Goal: Find specific page/section: Find specific page/section

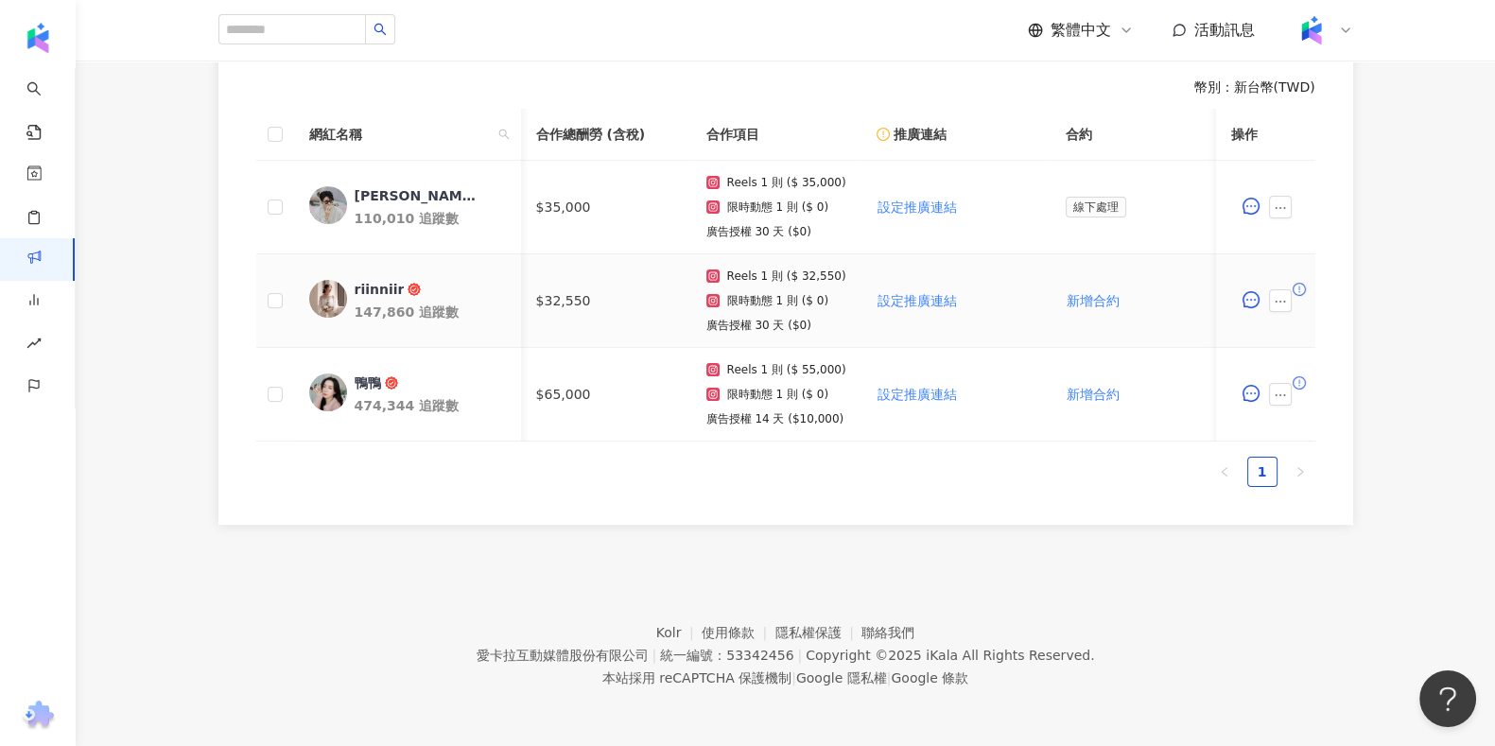
scroll to position [0, 676]
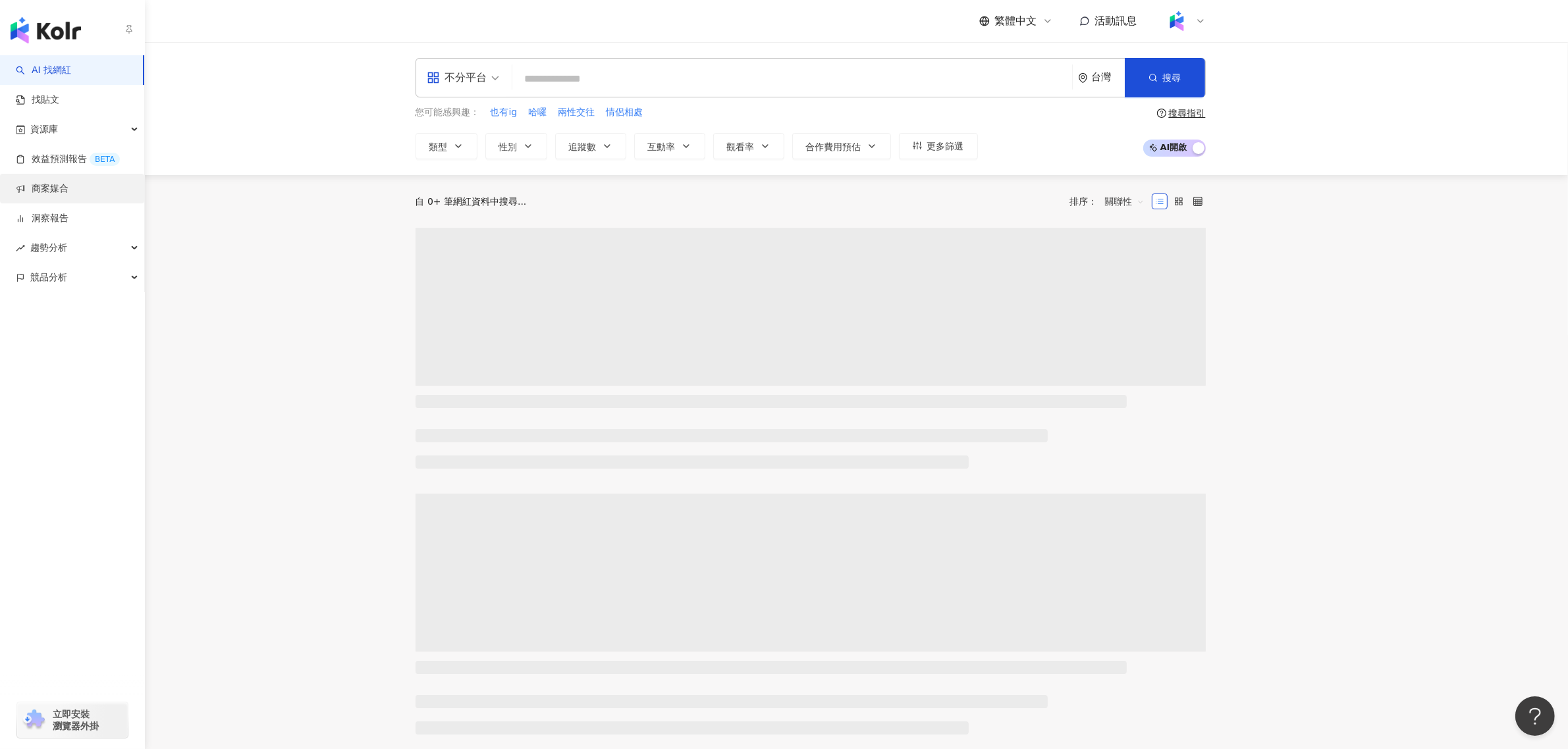
click at [33, 188] on link "商案媒合" at bounding box center [42, 189] width 53 height 13
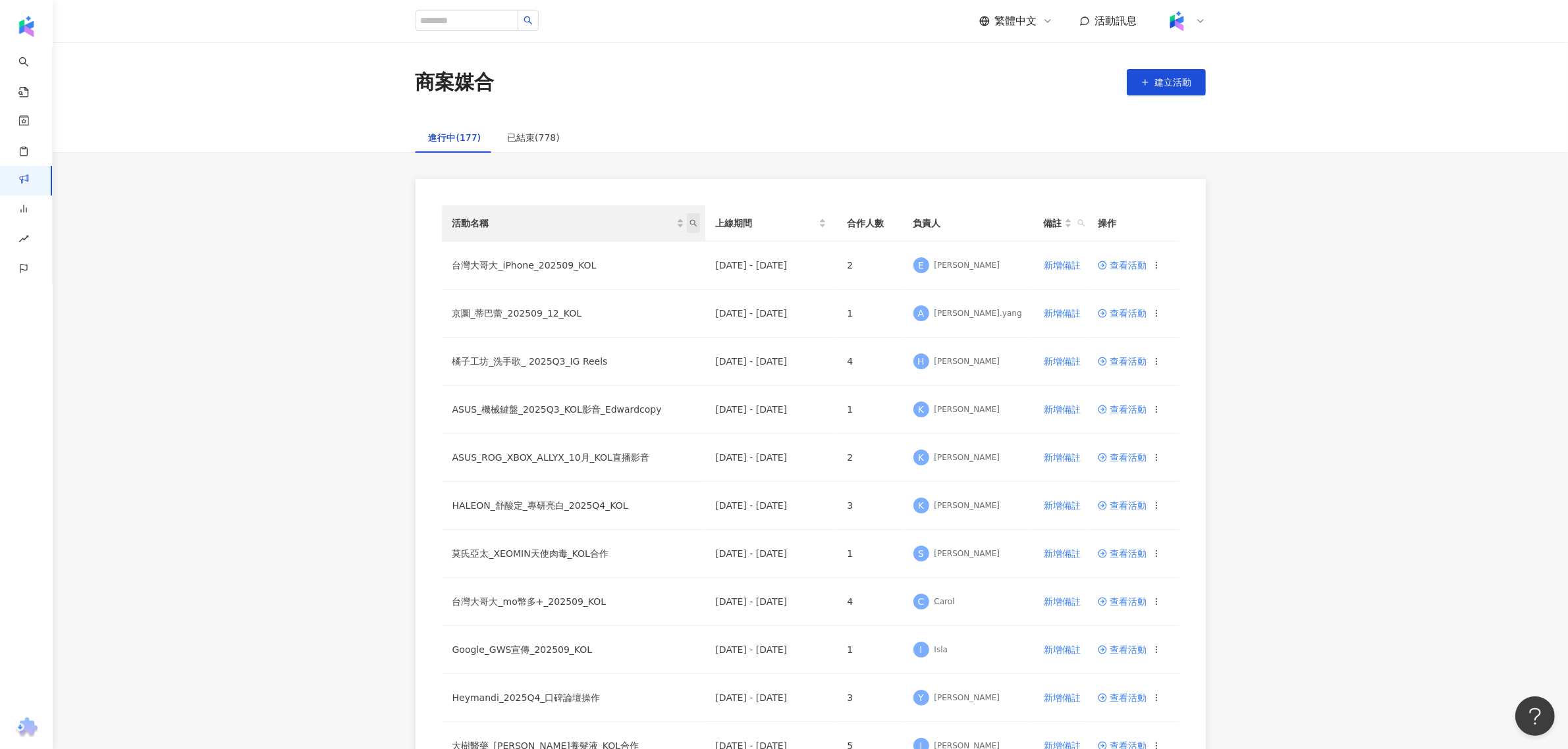
click at [689, 219] on icon "search" at bounding box center [693, 223] width 8 height 8
click at [642, 255] on input "text" at bounding box center [632, 251] width 124 height 21
type input "***"
click at [619, 280] on button "搜尋" at bounding box center [599, 278] width 59 height 21
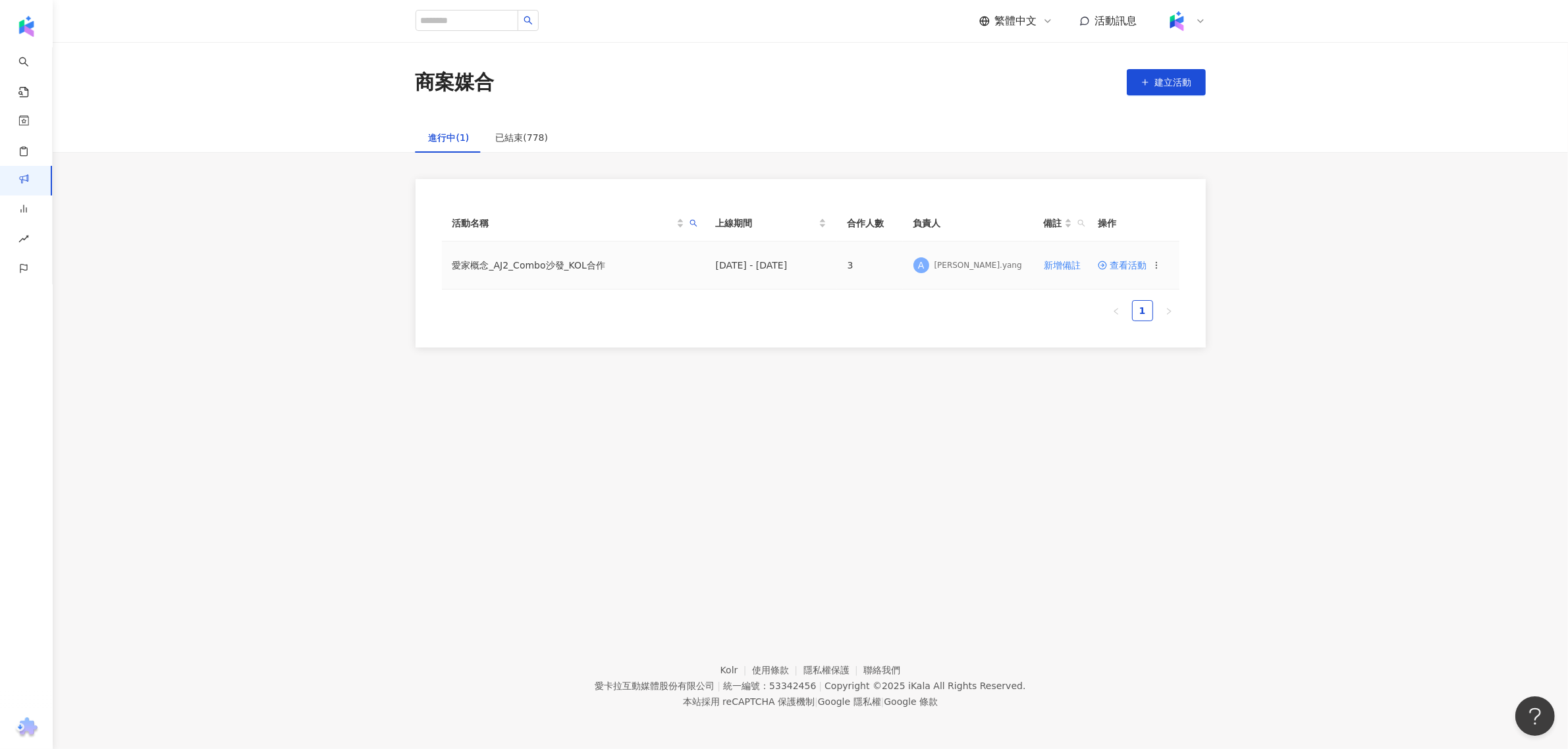
click at [1108, 260] on span at bounding box center [1103, 265] width 12 height 10
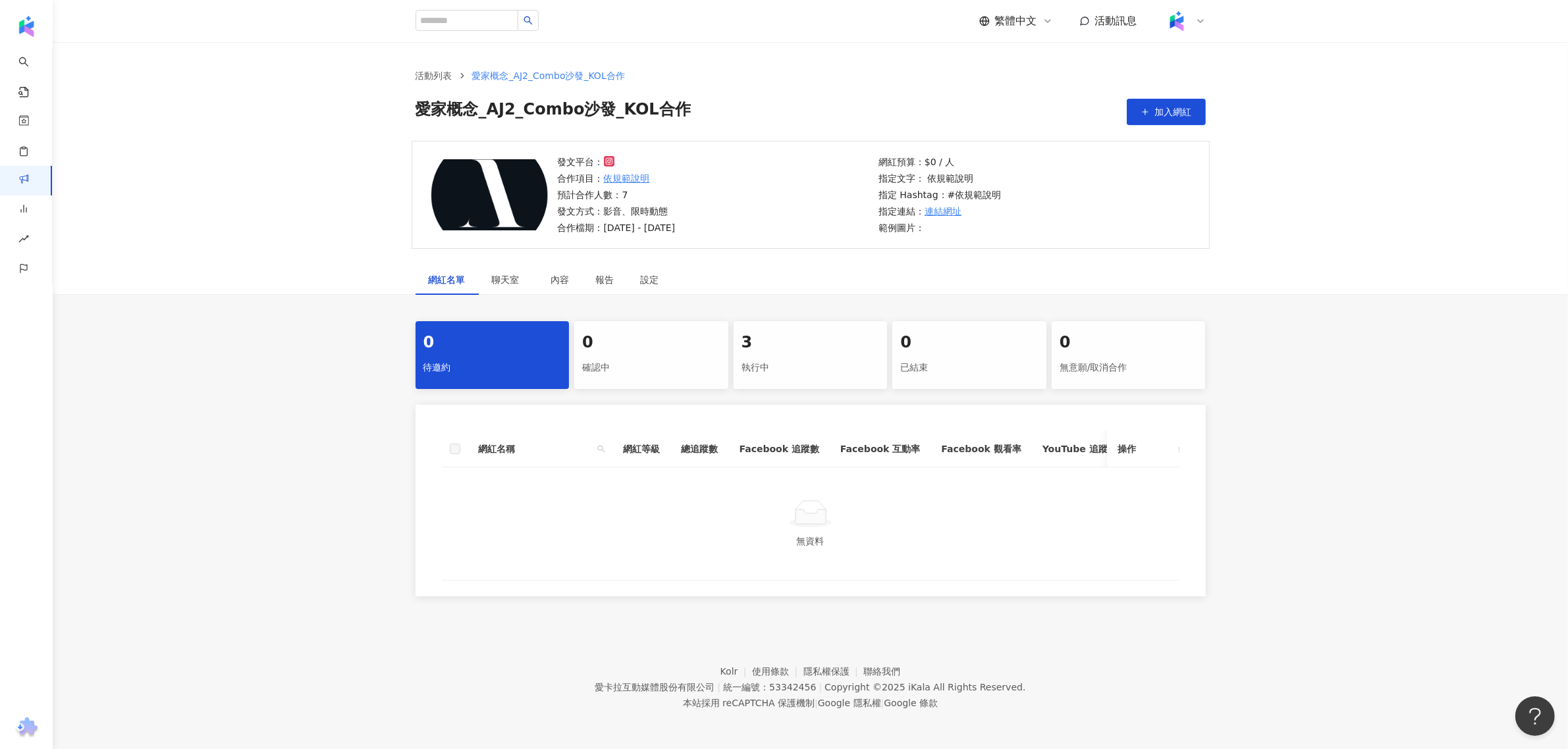
click at [817, 369] on div "執行中" at bounding box center [810, 368] width 139 height 22
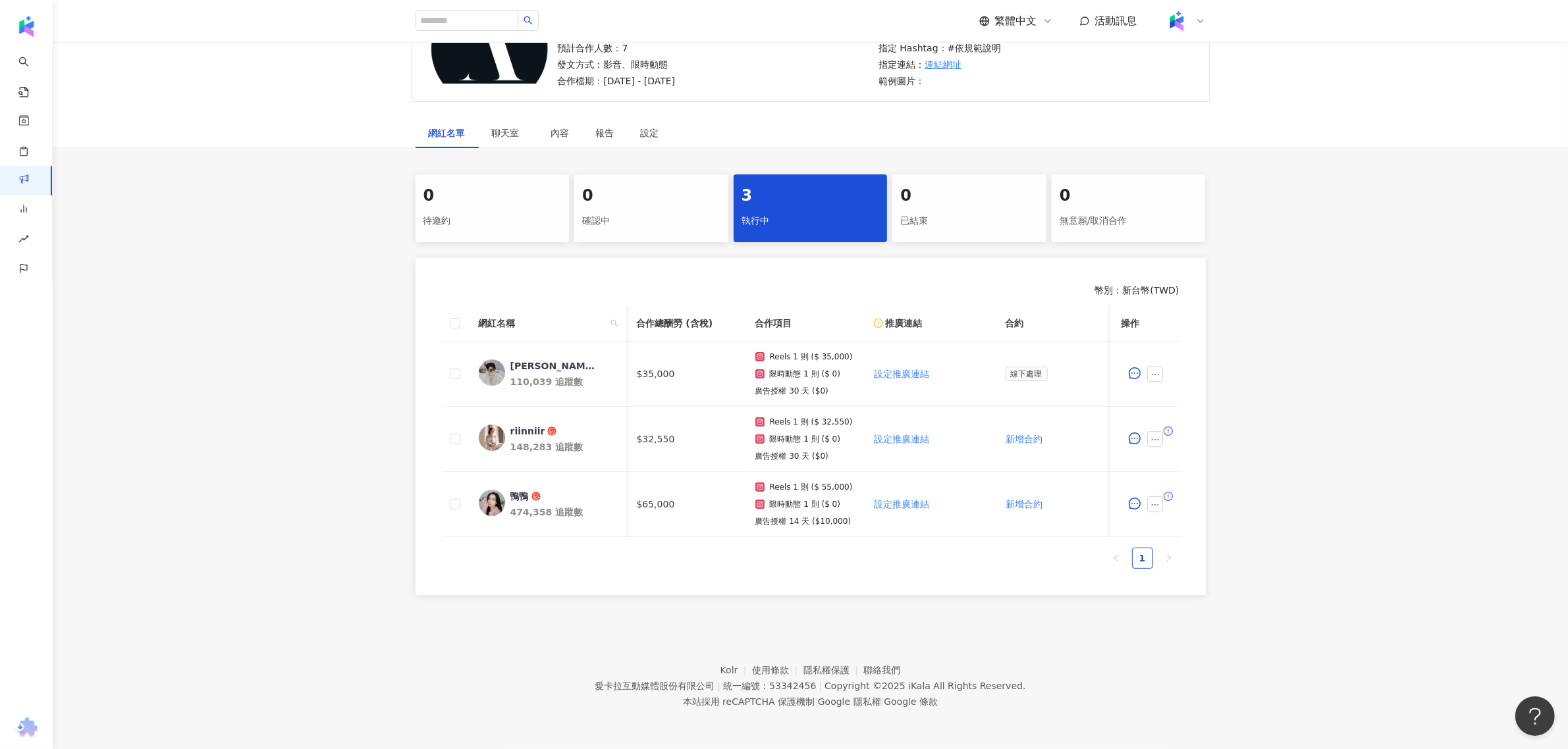
scroll to position [0, 531]
